Goal: Contribute content: Add original content to the website for others to see

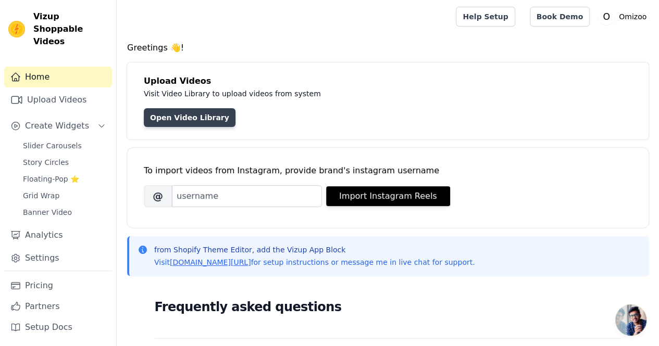
click at [198, 120] on link "Open Video Library" at bounding box center [190, 117] width 92 height 19
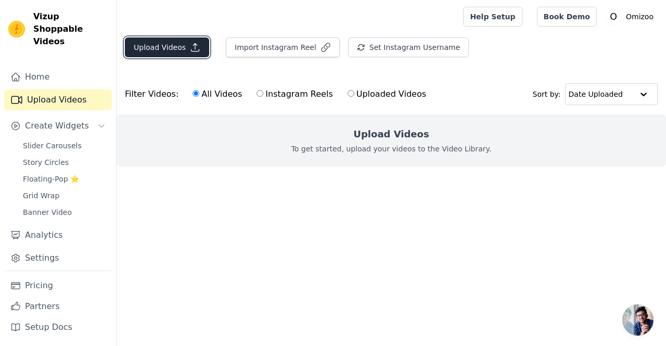
click at [180, 48] on button "Upload Videos" at bounding box center [167, 47] width 84 height 20
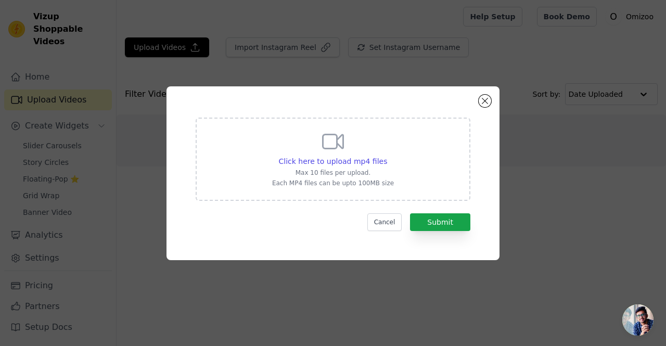
click at [366, 150] on div "Click here to upload mp4 files Max 10 files per upload. Each MP4 files can be u…" at bounding box center [333, 158] width 122 height 58
click at [387, 156] on input "Click here to upload mp4 files Max 10 files per upload. Each MP4 files can be u…" at bounding box center [387, 156] width 1 height 1
type input "C:\fakepath\Video 4 .mp4"
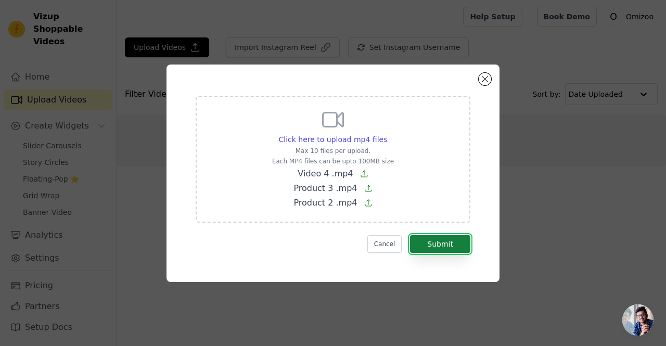
click at [446, 244] on button "Submit" at bounding box center [440, 244] width 60 height 18
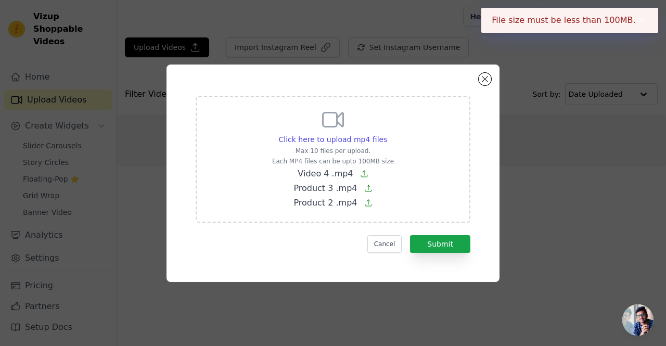
click at [641, 18] on button "✖" at bounding box center [642, 20] width 12 height 12
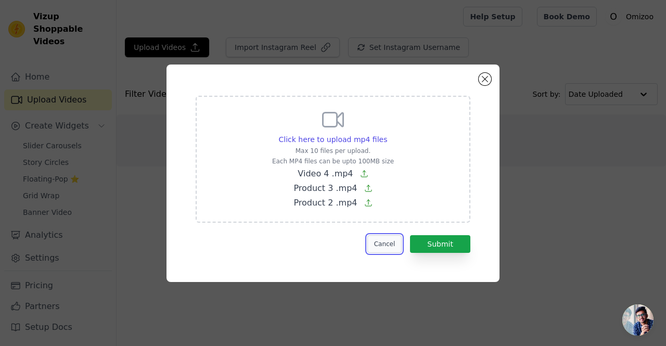
click at [388, 250] on button "Cancel" at bounding box center [385, 244] width 35 height 18
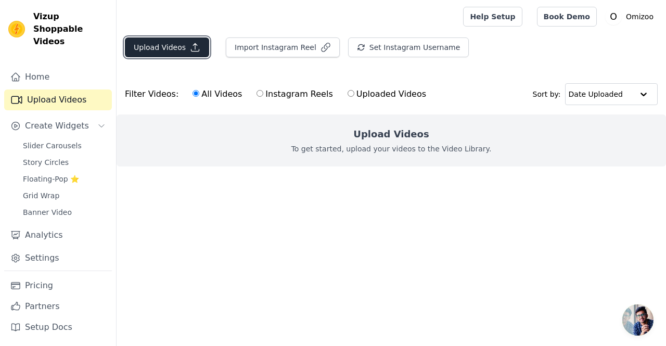
click at [159, 50] on button "Upload Videos" at bounding box center [167, 47] width 84 height 20
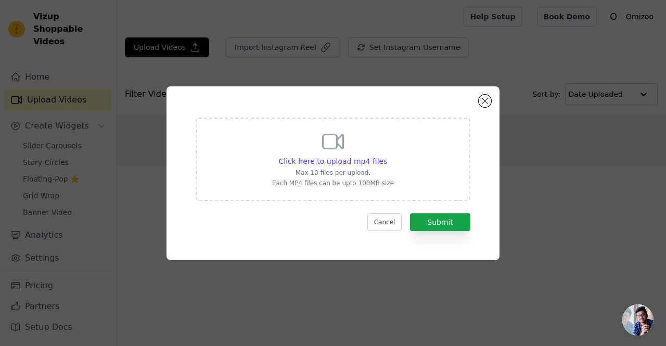
click at [334, 136] on icon at bounding box center [333, 141] width 25 height 25
click at [387, 156] on input "Click here to upload mp4 files Max 10 files per upload. Each MP4 files can be u…" at bounding box center [387, 156] width 1 height 1
type input "C:\fakepath\Video 4 .mp4"
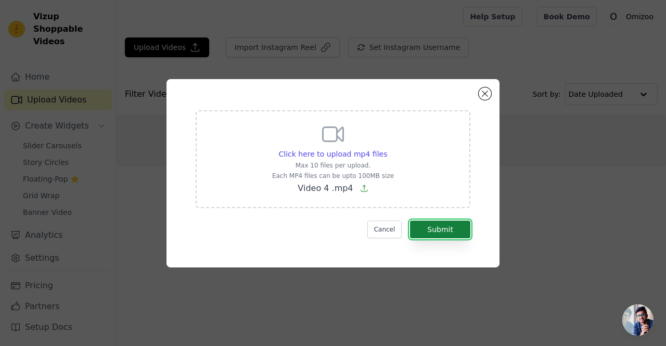
click at [431, 222] on button "Submit" at bounding box center [440, 230] width 60 height 18
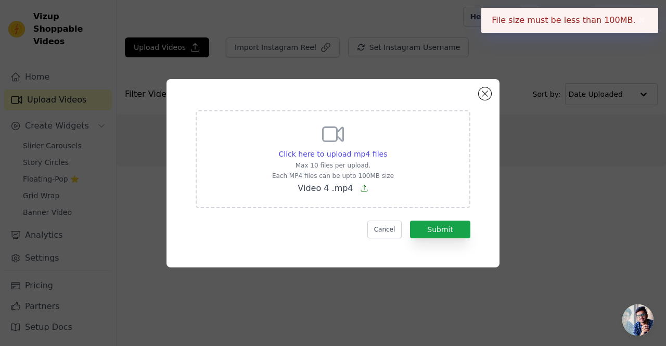
click at [636, 25] on button "✖" at bounding box center [642, 20] width 12 height 12
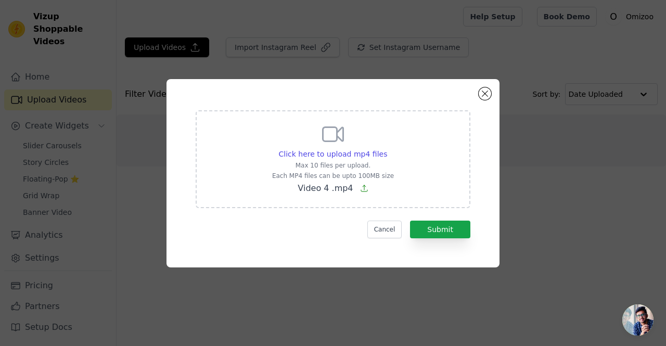
click at [492, 98] on div "Click here to upload mp4 files Max 10 files per upload. Each MP4 files can be u…" at bounding box center [333, 173] width 333 height 188
click at [488, 93] on button "Close modal" at bounding box center [485, 93] width 12 height 12
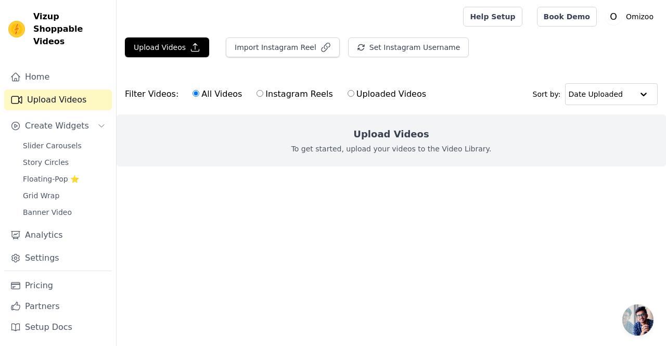
click at [269, 92] on label "Instagram Reels" at bounding box center [294, 94] width 77 height 14
click at [263, 92] on input "Instagram Reels" at bounding box center [260, 93] width 7 height 7
radio input "true"
click at [348, 95] on input "Uploaded Videos" at bounding box center [351, 93] width 7 height 7
radio input "true"
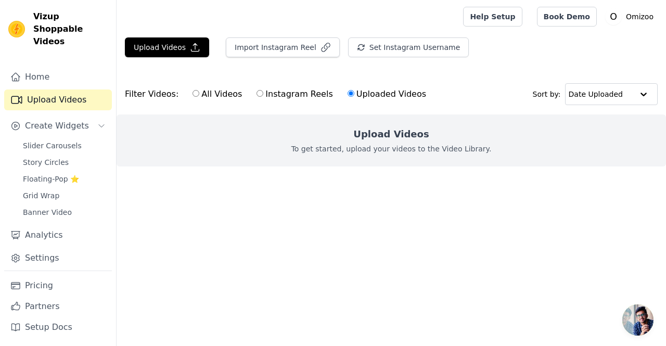
click at [294, 93] on label "Instagram Reels" at bounding box center [294, 94] width 77 height 14
click at [263, 93] on input "Instagram Reels" at bounding box center [260, 93] width 7 height 7
radio input "true"
click at [203, 96] on label "All Videos" at bounding box center [217, 94] width 50 height 14
click at [199, 96] on input "All Videos" at bounding box center [196, 93] width 7 height 7
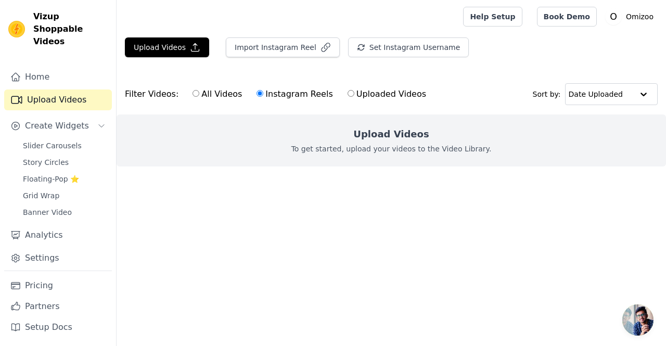
radio input "true"
click at [256, 93] on label "Instagram Reels" at bounding box center [294, 94] width 77 height 14
click at [257, 93] on input "Instagram Reels" at bounding box center [260, 93] width 7 height 7
radio input "true"
click at [257, 45] on button "Import Instagram Reel" at bounding box center [283, 47] width 114 height 20
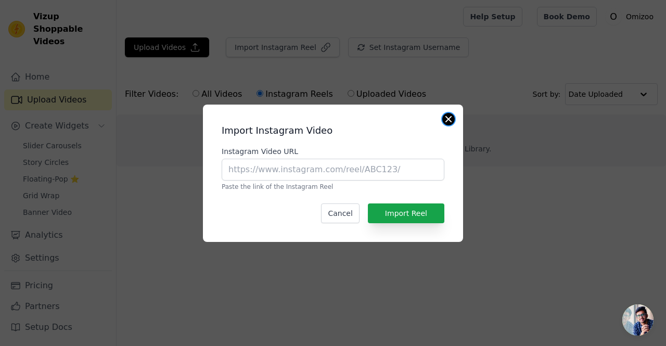
click at [449, 119] on button "Close modal" at bounding box center [448, 119] width 12 height 12
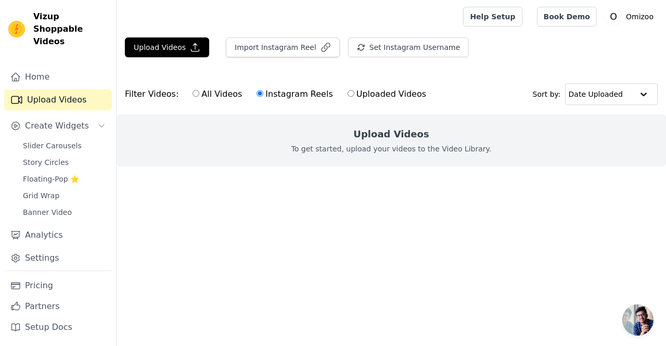
click at [412, 61] on div "Set Instagram Username Import Latest IG Reels" at bounding box center [412, 51] width 129 height 28
click at [402, 53] on button "Set Instagram Username" at bounding box center [408, 47] width 121 height 20
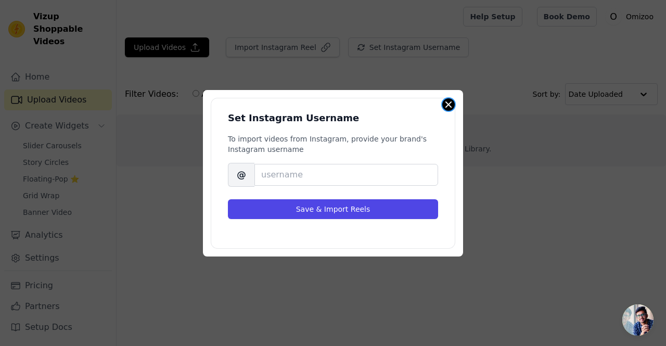
click at [453, 104] on button "Close modal" at bounding box center [448, 104] width 12 height 12
